Goal: Transaction & Acquisition: Purchase product/service

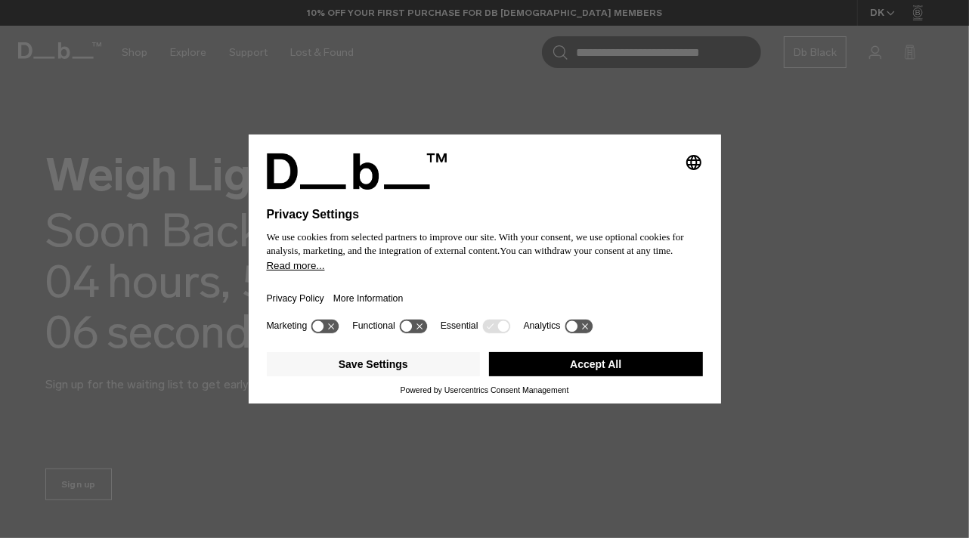
click at [573, 369] on button "Accept All" at bounding box center [596, 364] width 214 height 24
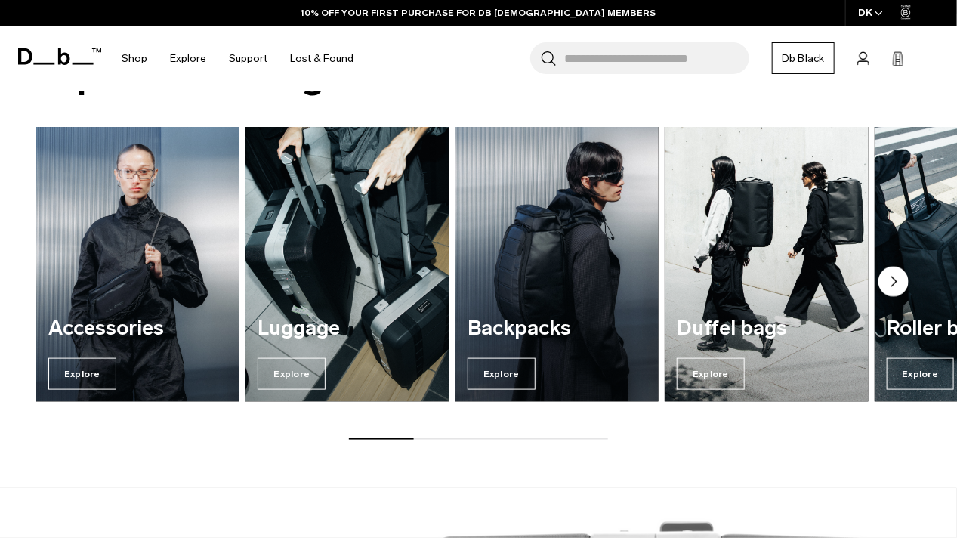
scroll to position [543, 0]
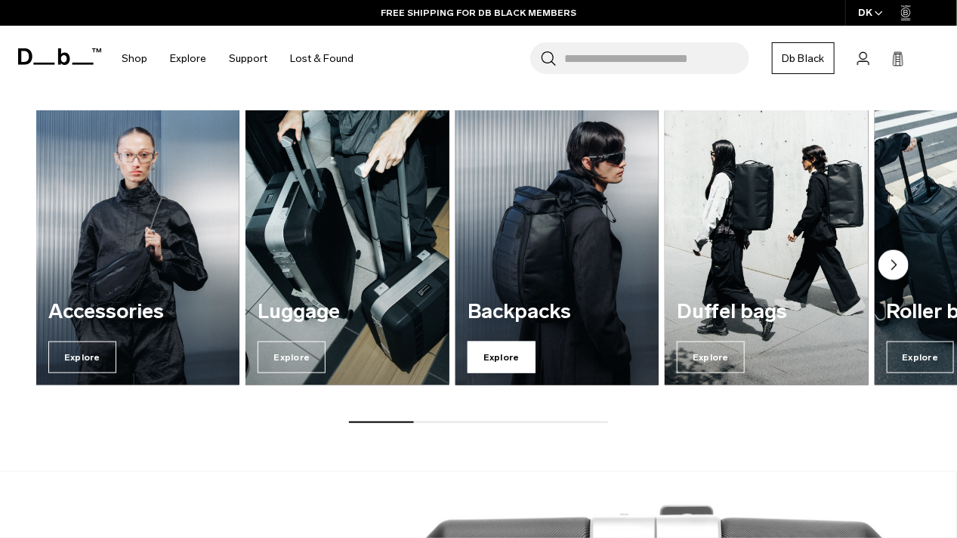
click at [499, 354] on span "Explore" at bounding box center [502, 358] width 68 height 32
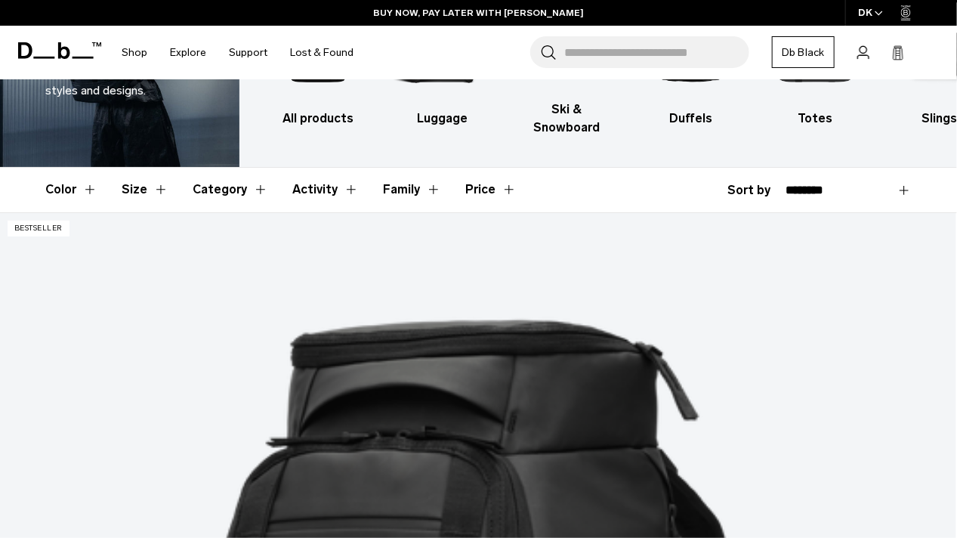
scroll to position [155, 0]
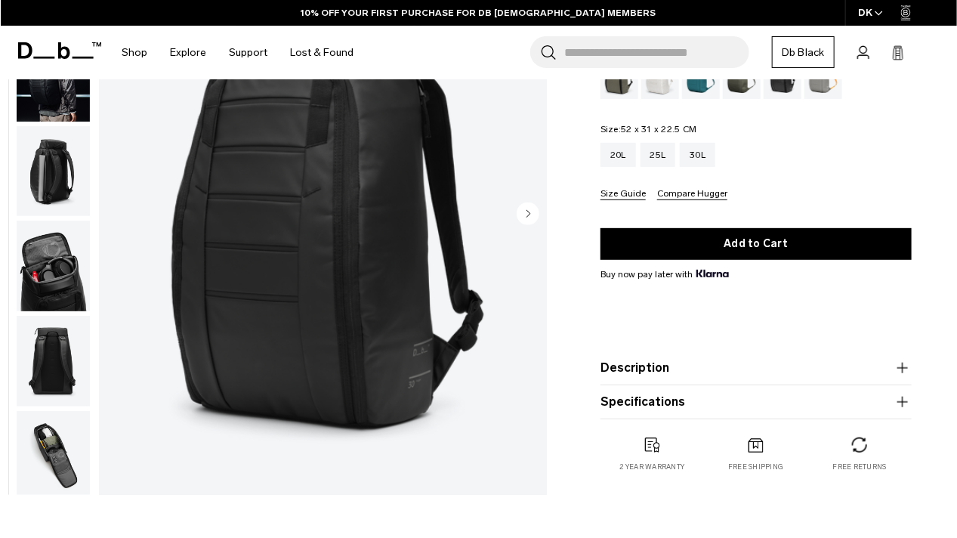
click at [54, 271] on img "button" at bounding box center [53, 266] width 73 height 91
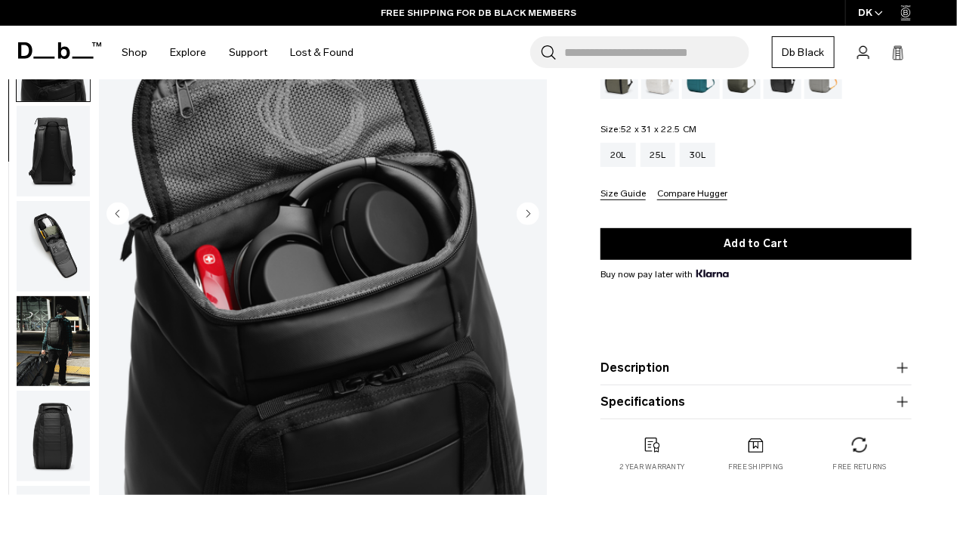
scroll to position [213, 0]
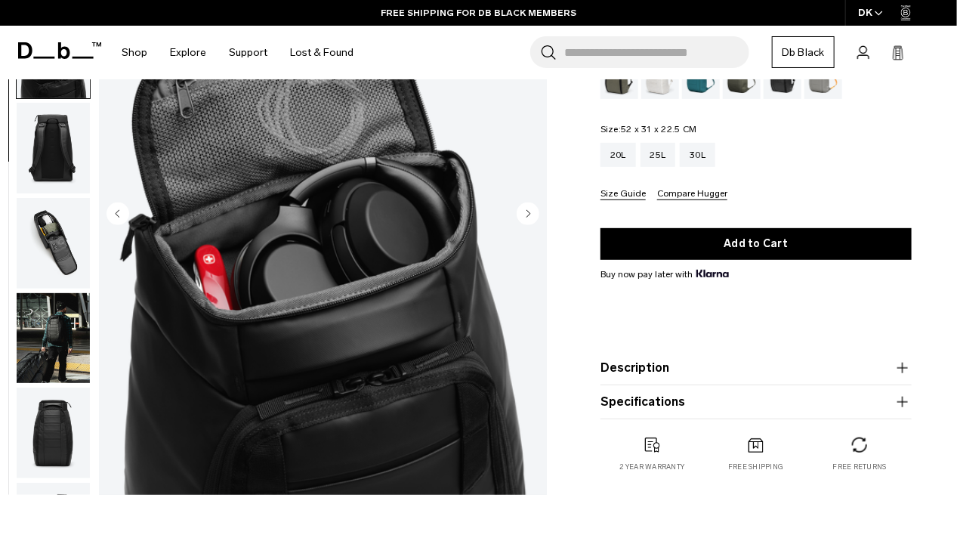
click at [42, 320] on img "button" at bounding box center [53, 338] width 73 height 91
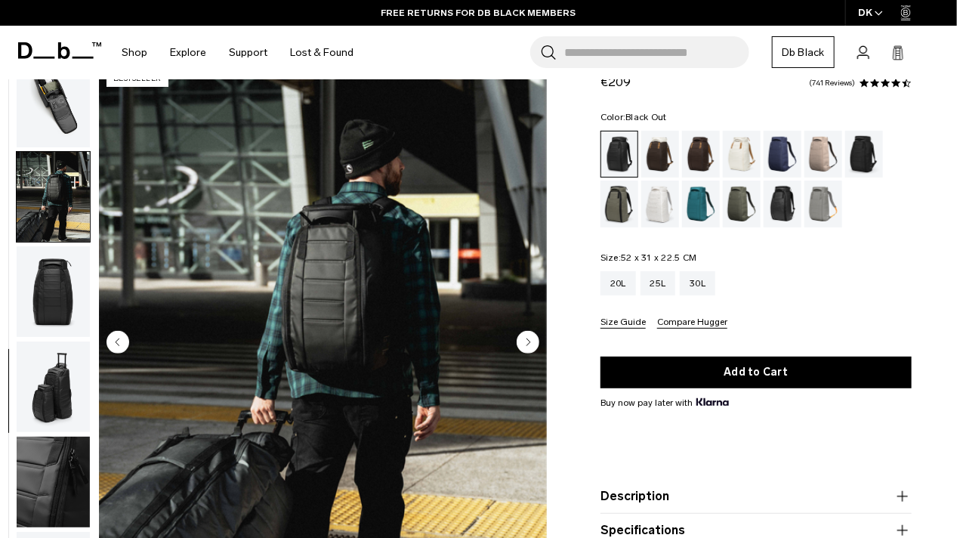
scroll to position [0, 0]
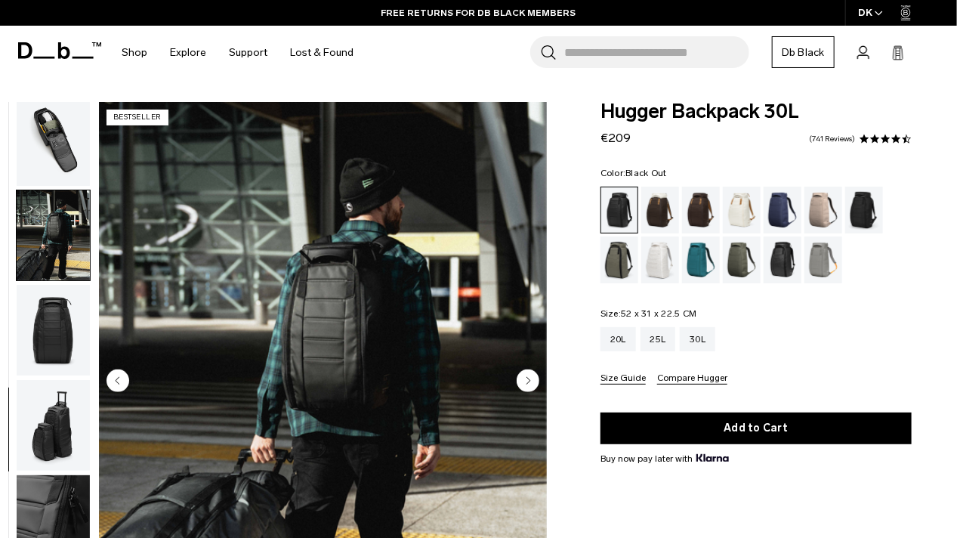
click at [59, 125] on img "button" at bounding box center [53, 140] width 73 height 91
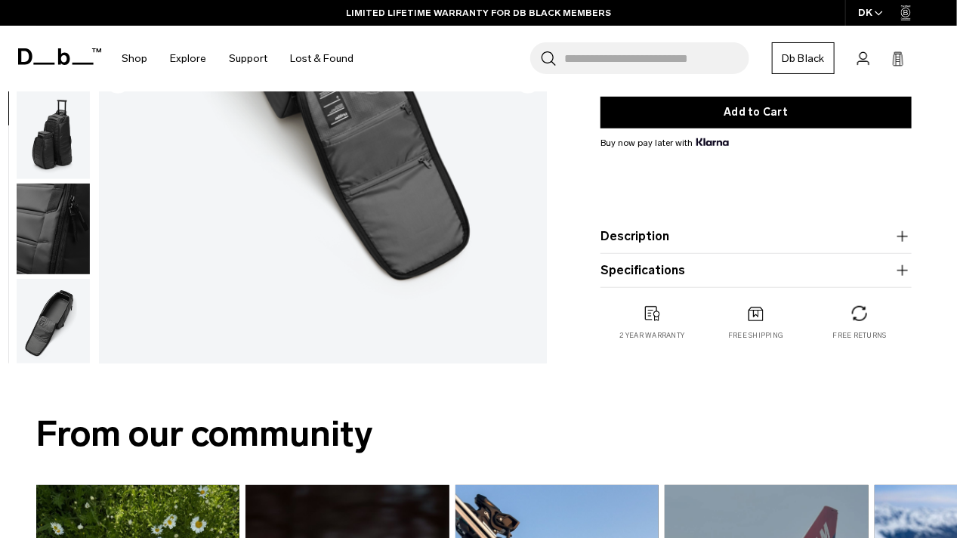
scroll to position [316, 0]
click at [902, 237] on icon "button" at bounding box center [903, 237] width 11 height 1
